Goal: Transaction & Acquisition: Obtain resource

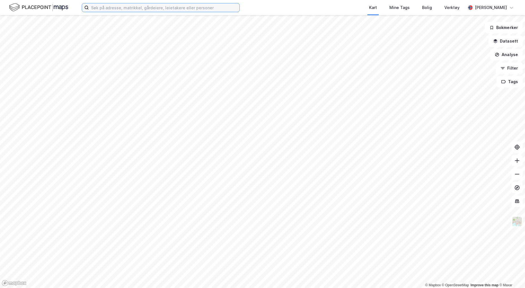
click at [102, 11] on input at bounding box center [164, 7] width 151 height 8
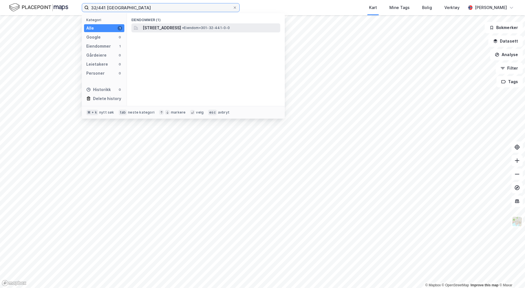
type input "32/441 [GEOGRAPHIC_DATA]"
click at [162, 28] on span "[STREET_ADDRESS]" at bounding box center [162, 28] width 38 height 7
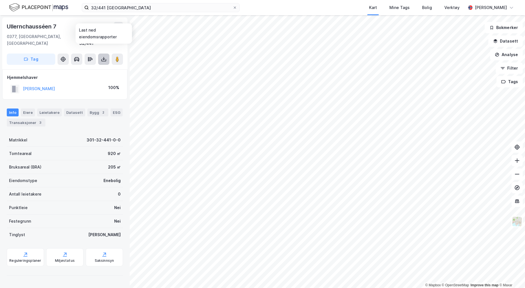
click at [104, 56] on icon at bounding box center [104, 59] width 6 height 6
click at [91, 68] on div "Last ned grunnbok" at bounding box center [76, 70] width 33 height 5
